Goal: Task Accomplishment & Management: Use online tool/utility

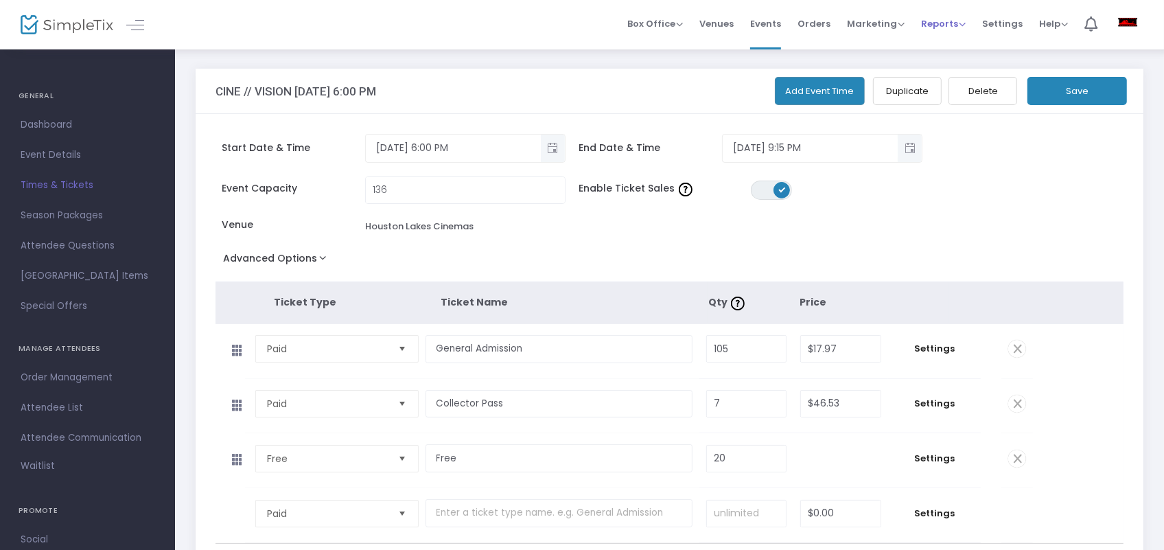
click at [928, 29] on span "Reports" at bounding box center [943, 23] width 45 height 13
click at [967, 65] on li "Sales Reports" at bounding box center [965, 73] width 89 height 27
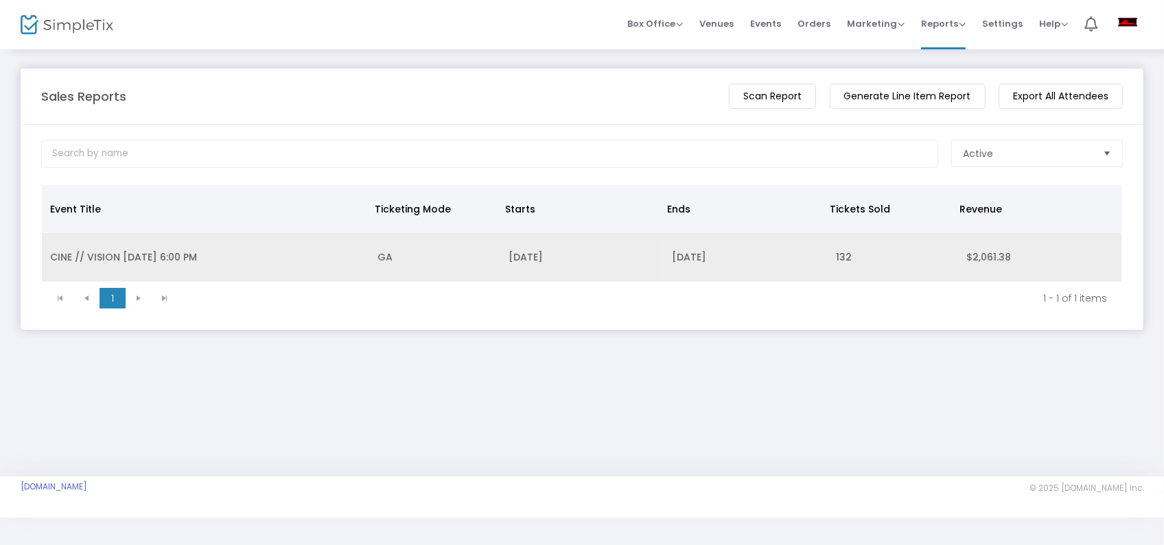
click at [397, 261] on td "GA" at bounding box center [434, 257] width 131 height 49
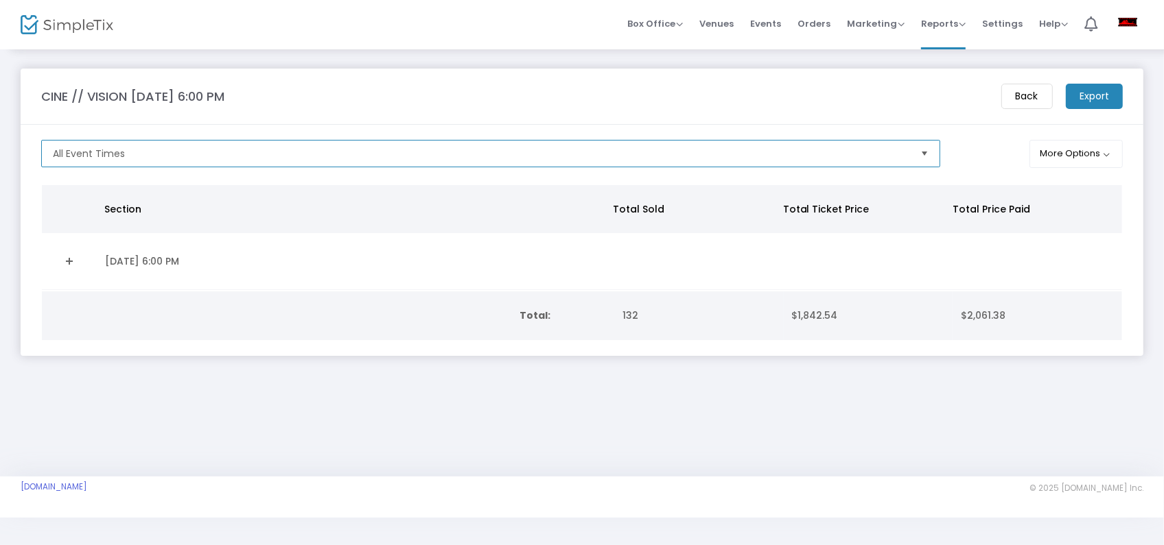
click at [828, 161] on span "All Event Times" at bounding box center [480, 154] width 867 height 26
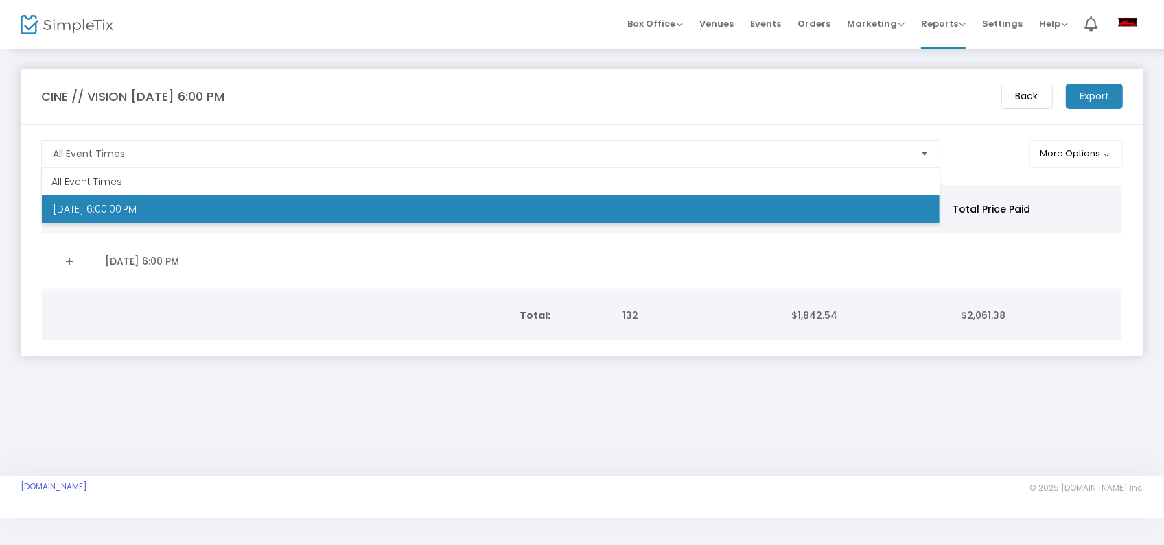
click at [1085, 95] on m-button "Export" at bounding box center [1093, 96] width 57 height 25
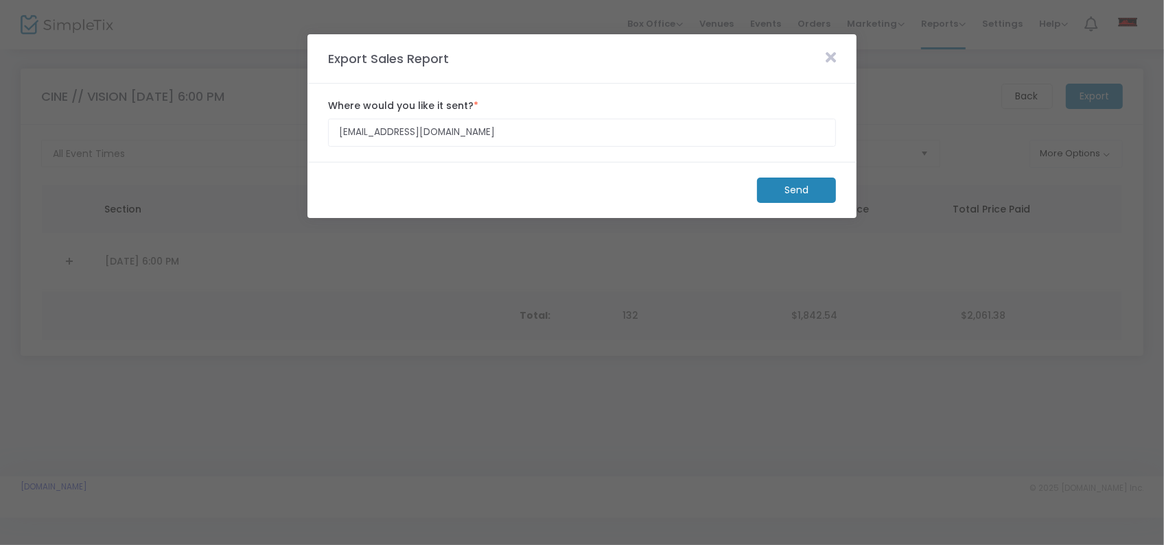
click at [829, 60] on icon at bounding box center [830, 57] width 10 height 15
